Goal: Transaction & Acquisition: Obtain resource

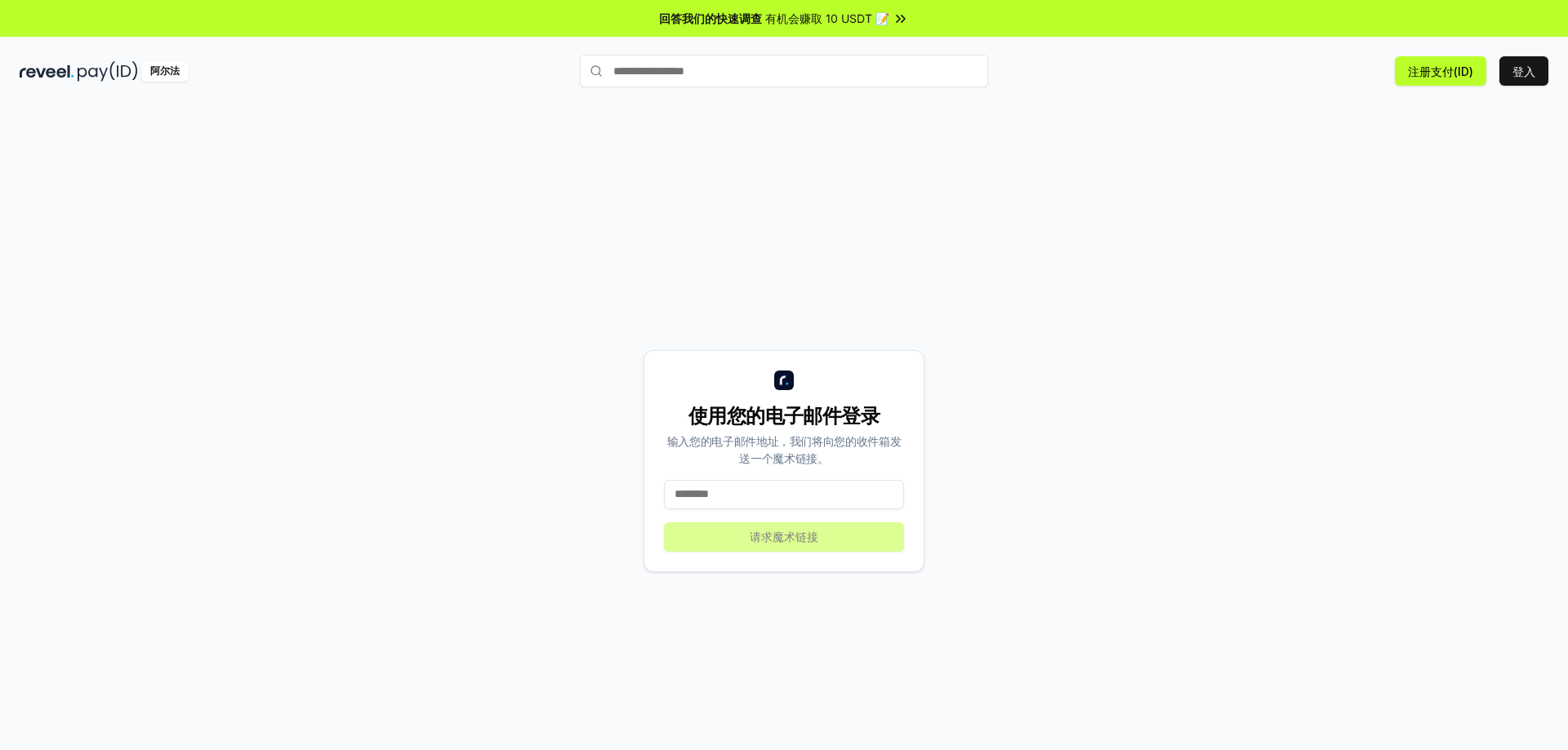
click at [810, 498] on input at bounding box center [783, 494] width 240 height 30
click at [1519, 67] on font "登入" at bounding box center [1523, 71] width 23 height 14
click at [1442, 63] on font "注册支付(ID)" at bounding box center [1440, 71] width 65 height 17
click at [1431, 73] on font "注册支付(ID)" at bounding box center [1440, 71] width 65 height 14
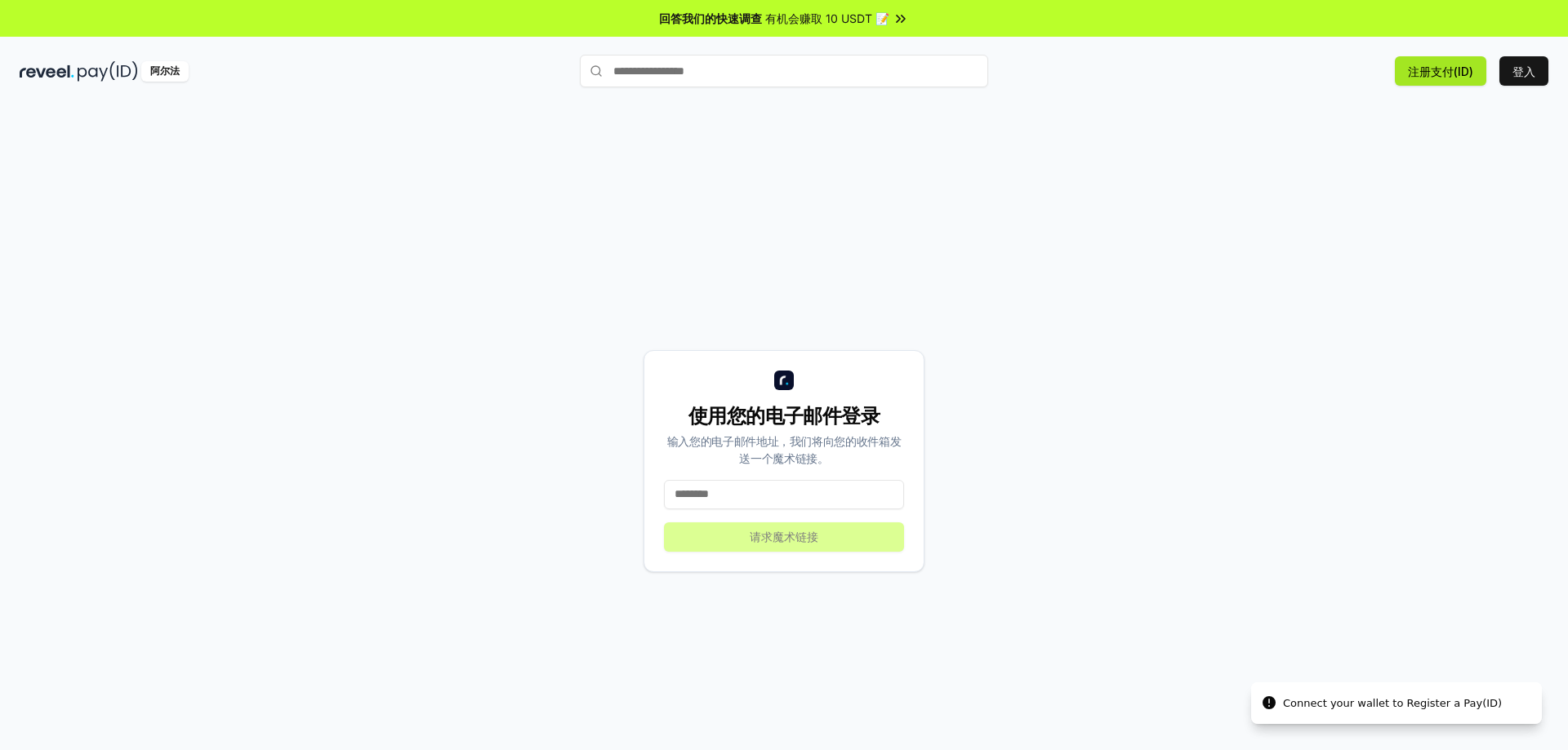
click at [1437, 68] on font "注册支付(ID)" at bounding box center [1440, 71] width 65 height 14
click at [1520, 65] on font "登入" at bounding box center [1523, 71] width 23 height 14
click at [837, 489] on input at bounding box center [783, 494] width 240 height 30
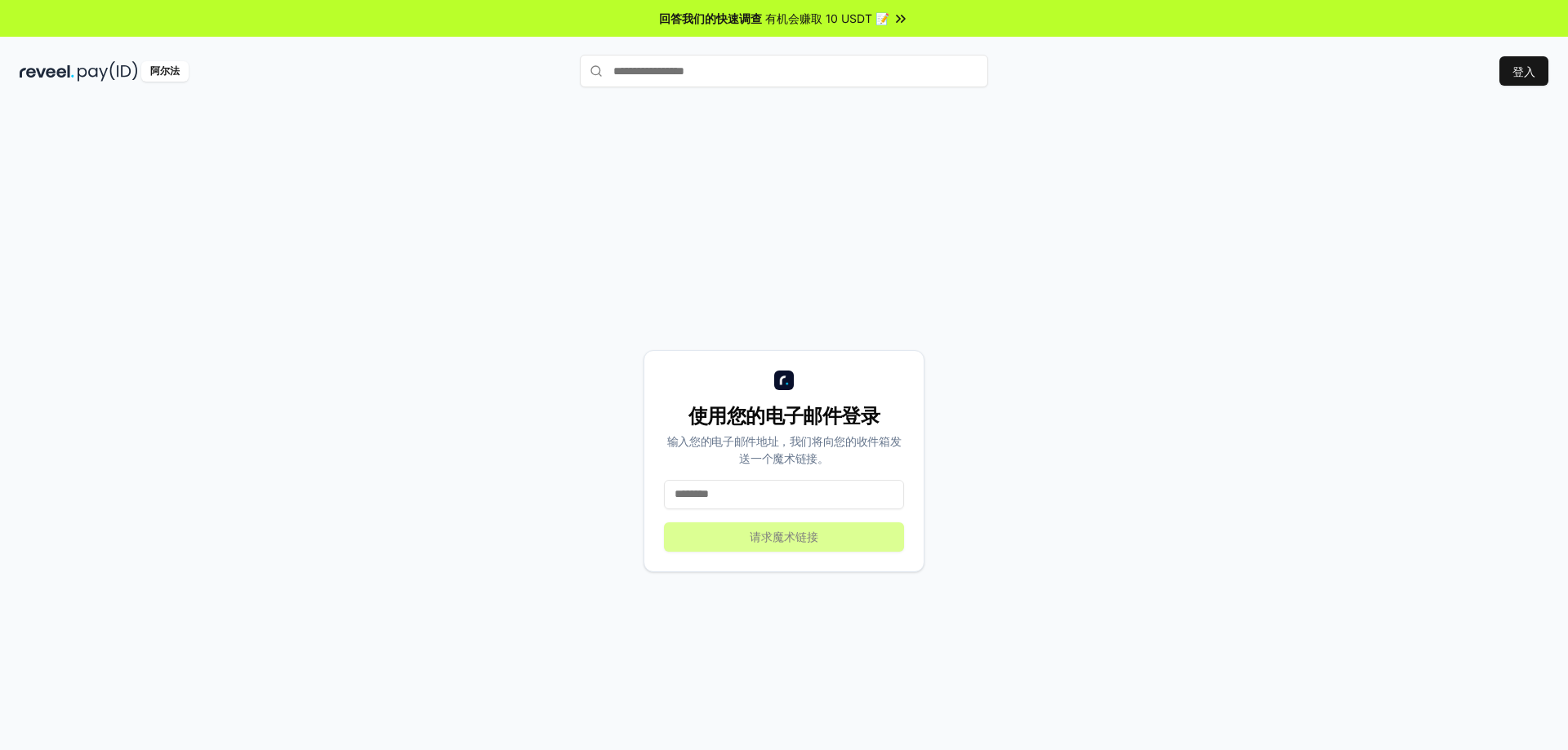
click at [837, 489] on input at bounding box center [783, 494] width 240 height 30
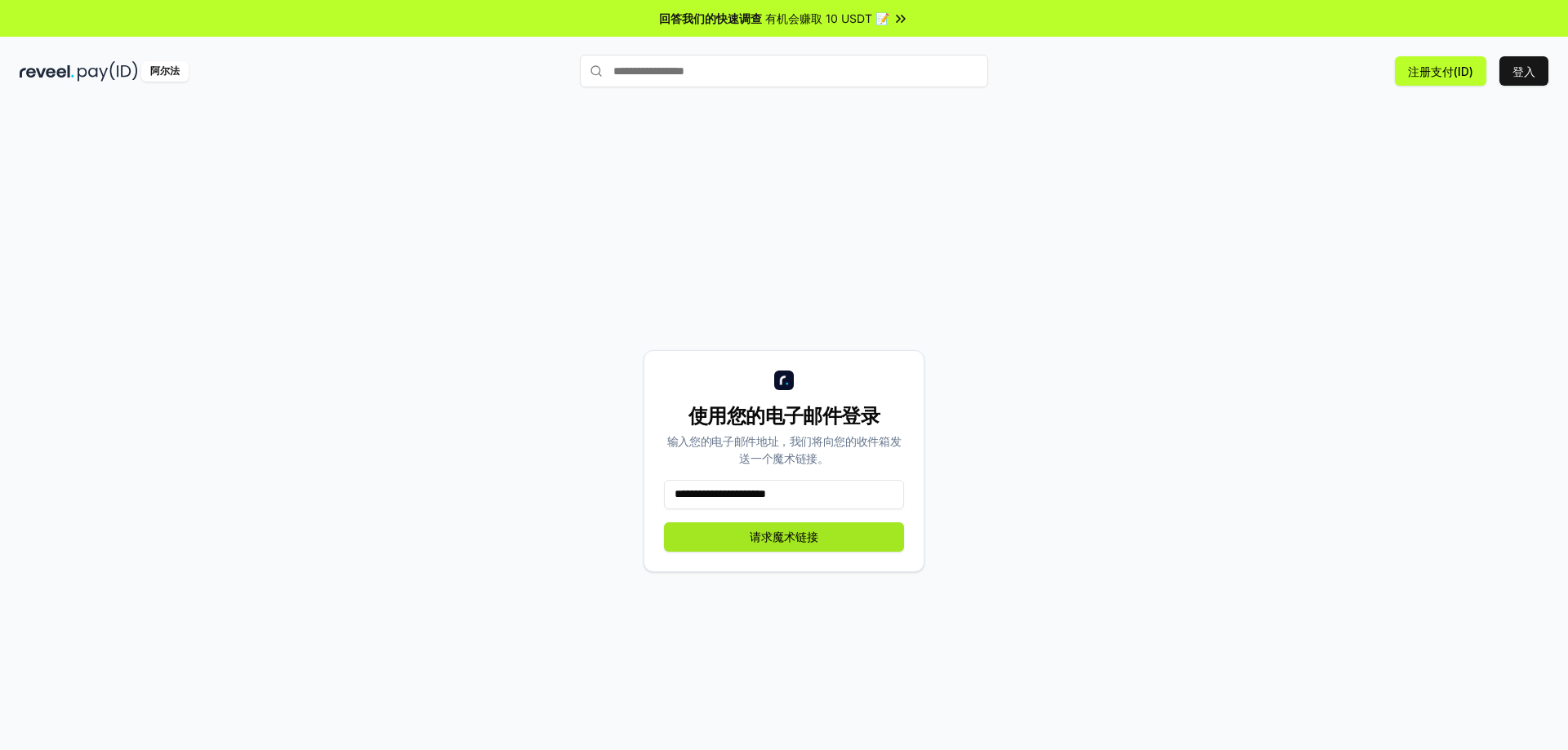
type input "**********"
click at [775, 536] on font "请求魔术链接" at bounding box center [783, 537] width 69 height 14
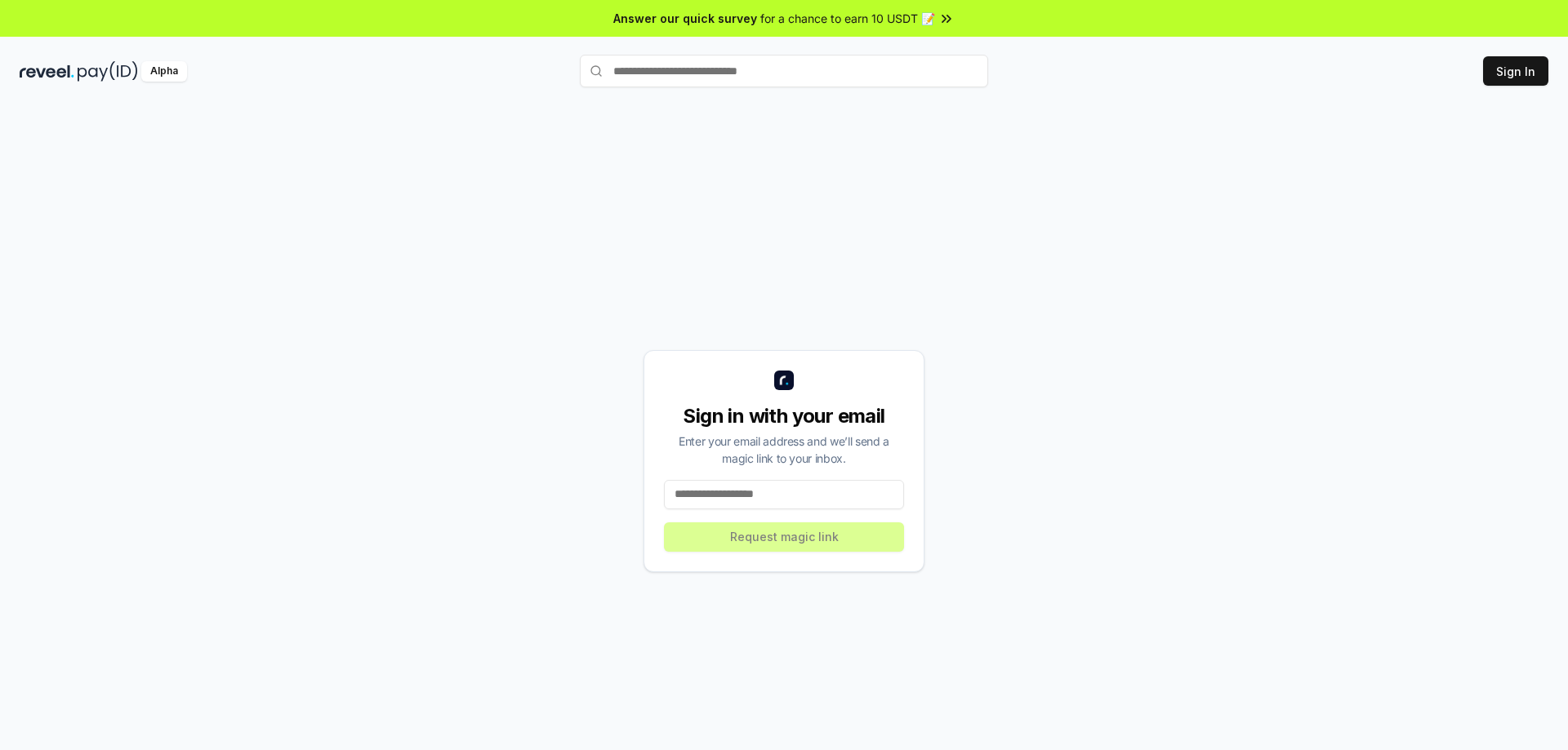
click at [832, 485] on input at bounding box center [783, 494] width 240 height 30
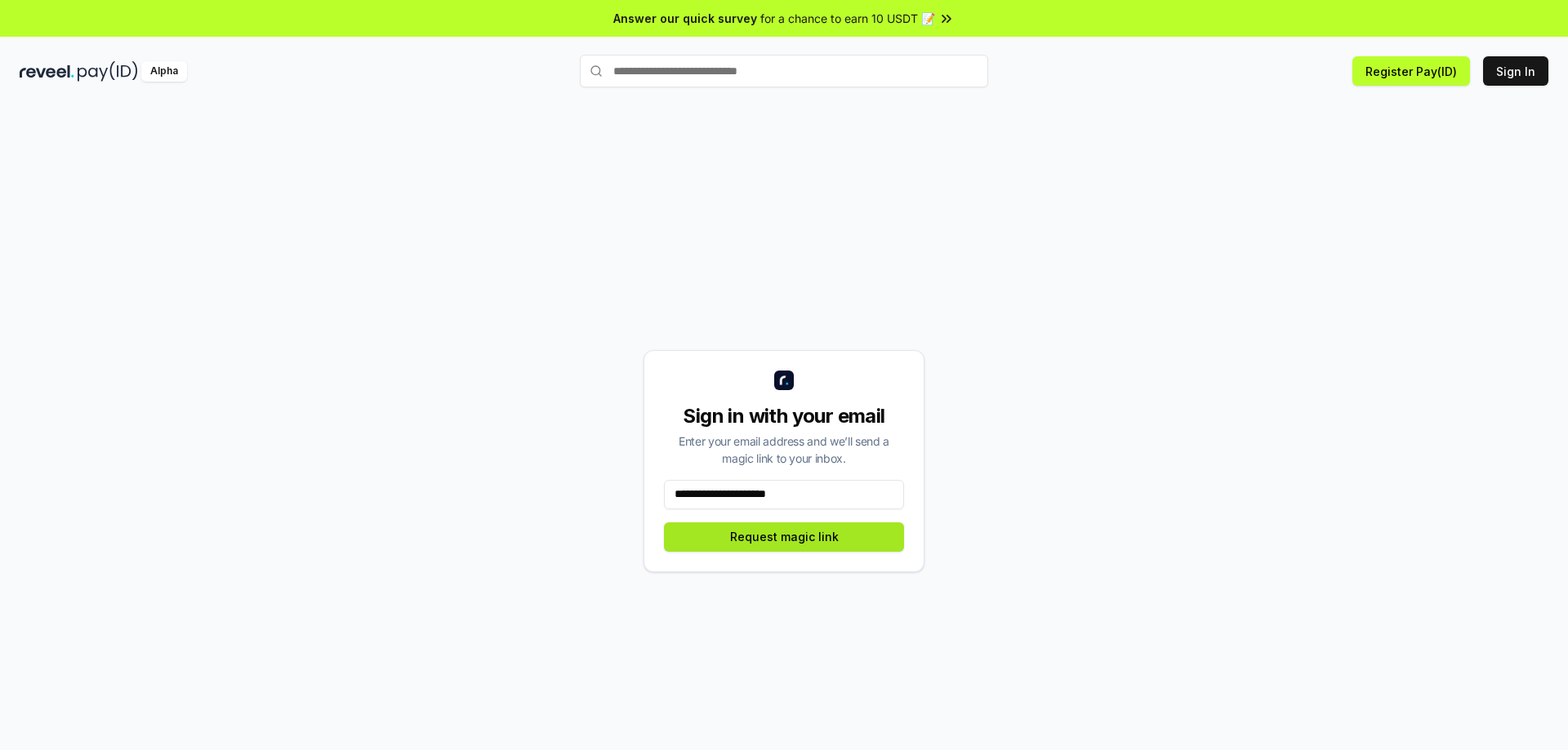
type input "**********"
click at [779, 538] on button "Request magic link" at bounding box center [783, 537] width 240 height 30
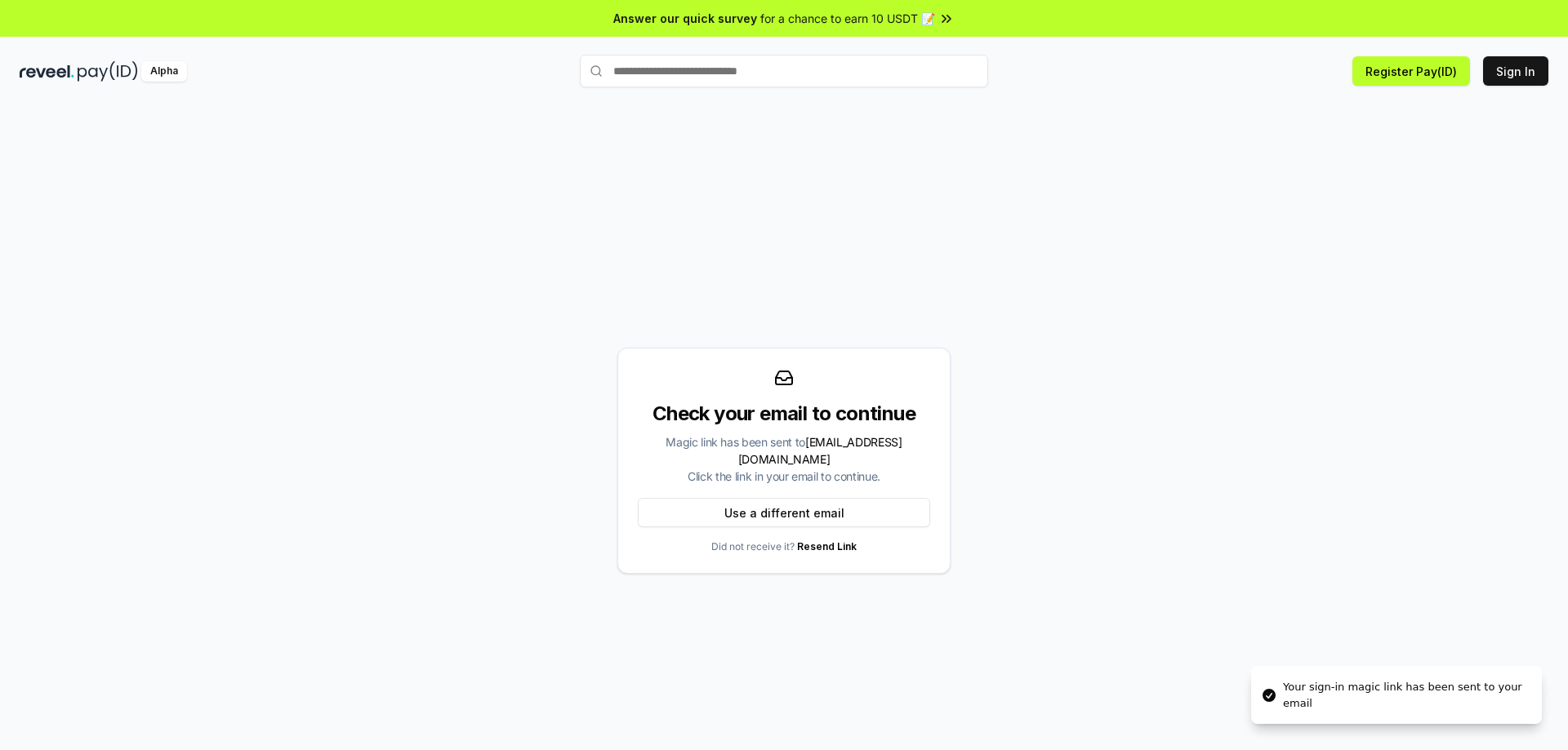
click at [1328, 687] on div "Your sign-in magic link has been sent to your email" at bounding box center [1405, 695] width 245 height 31
click at [1317, 657] on div at bounding box center [1317, 657] width 0 height 0
click at [840, 451] on span "zhenxing5858@gmail.com" at bounding box center [820, 450] width 164 height 31
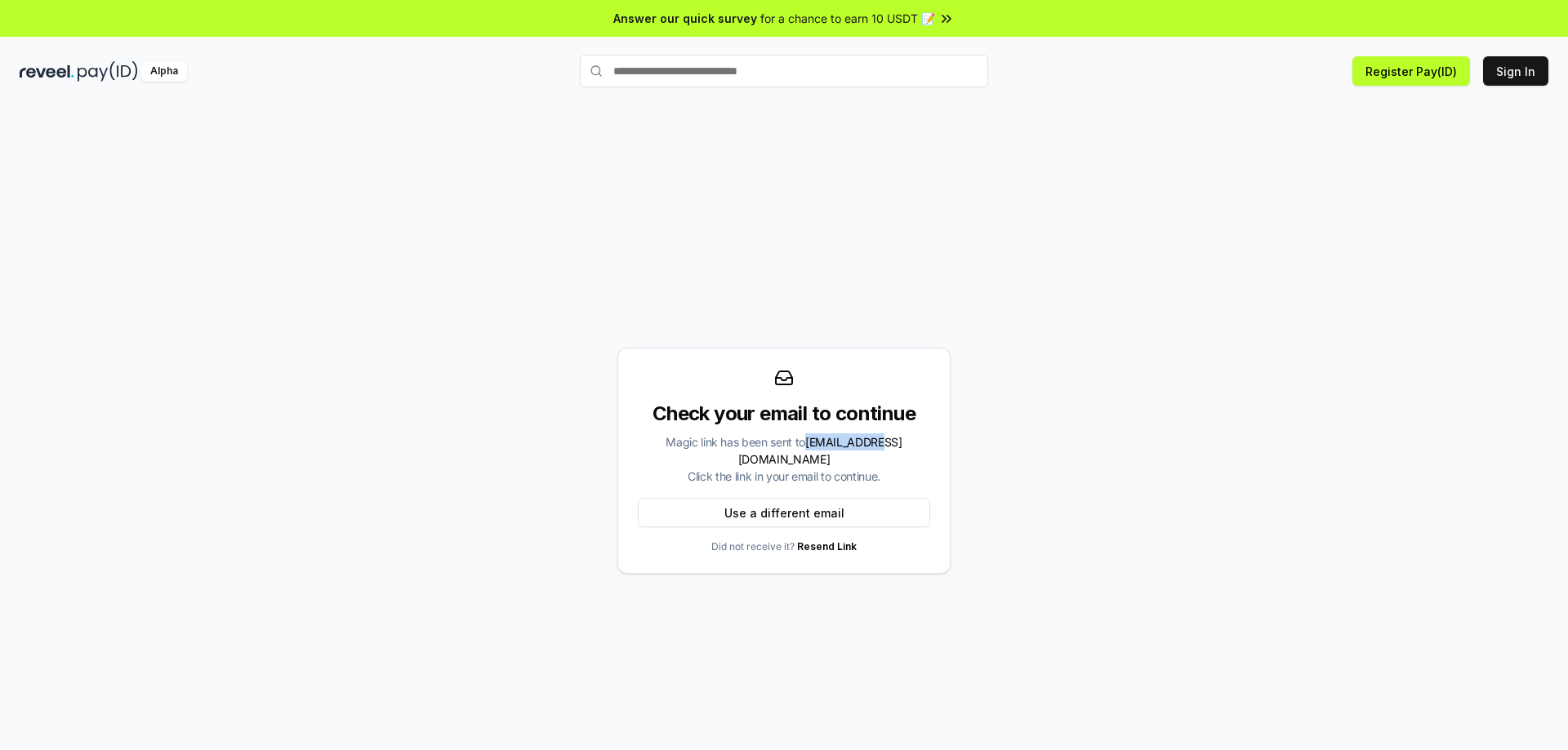
click at [840, 451] on span "zhenxing5858@gmail.com" at bounding box center [820, 450] width 164 height 31
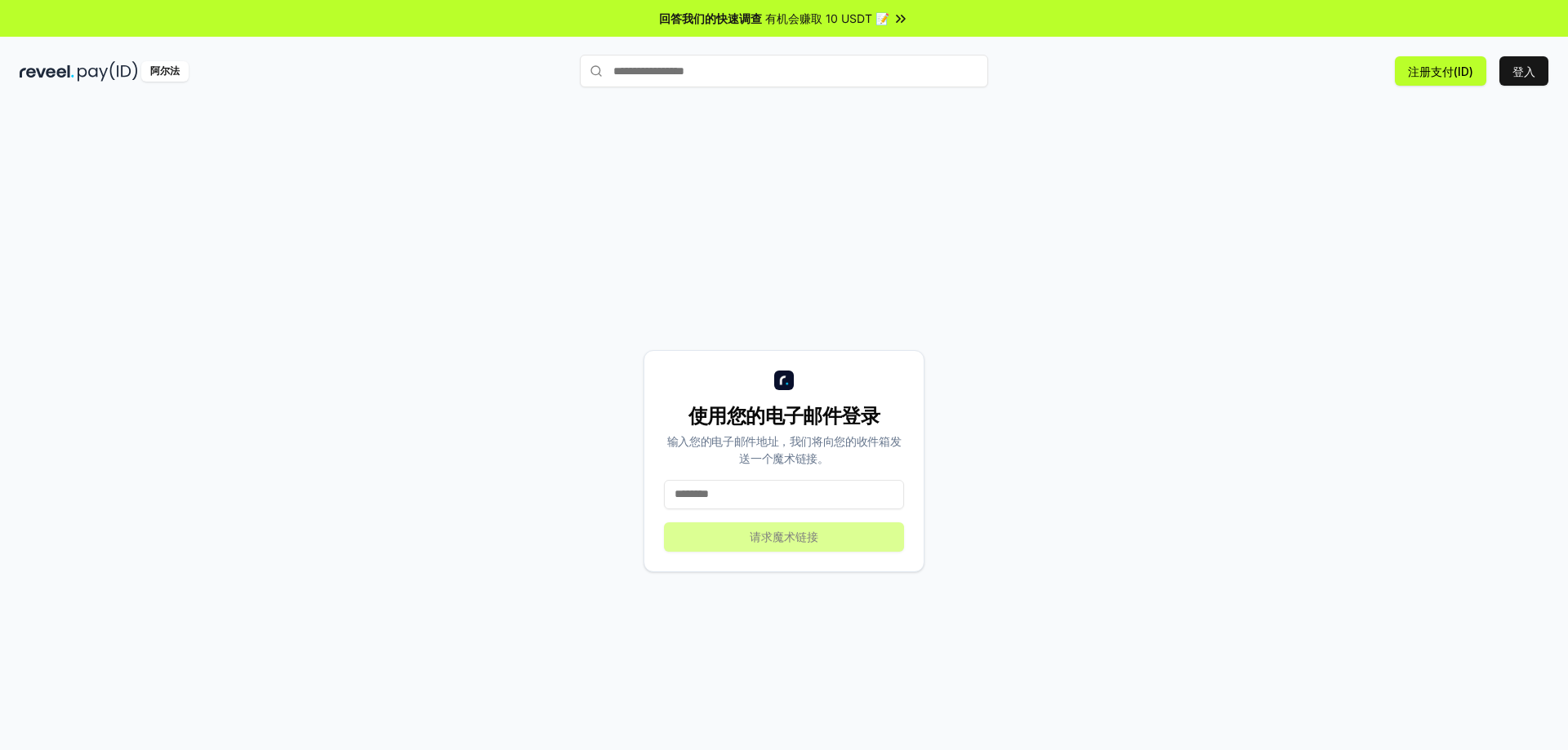
click at [86, 69] on img at bounding box center [107, 71] width 60 height 20
click at [1443, 74] on font "注册支付(ID)" at bounding box center [1440, 71] width 65 height 14
click at [780, 494] on input at bounding box center [783, 494] width 240 height 30
drag, startPoint x: 780, startPoint y: 494, endPoint x: 778, endPoint y: 341, distance: 153.0
click at [779, 494] on input at bounding box center [783, 494] width 240 height 30
